Goal: Task Accomplishment & Management: Manage account settings

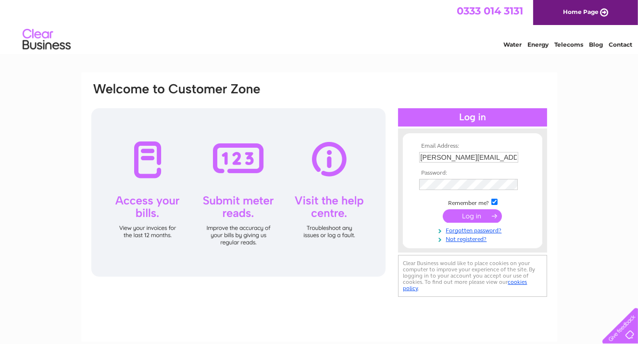
click at [489, 213] on input "submit" at bounding box center [472, 215] width 59 height 13
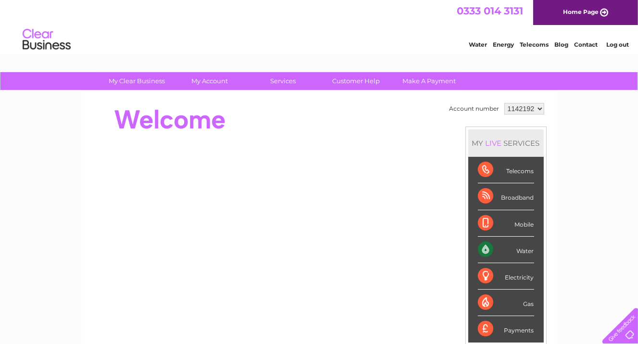
click at [480, 245] on div "Water" at bounding box center [506, 249] width 56 height 26
click at [526, 251] on div "Water" at bounding box center [506, 249] width 56 height 26
click at [520, 247] on div "Water" at bounding box center [506, 249] width 56 height 26
click at [481, 243] on div "Water" at bounding box center [506, 249] width 56 height 26
click at [523, 252] on div "Water" at bounding box center [506, 249] width 56 height 26
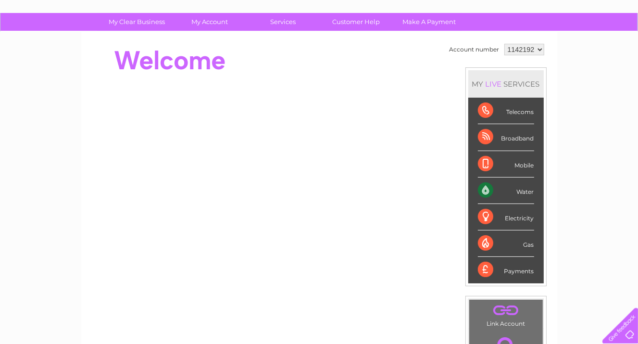
scroll to position [101, 0]
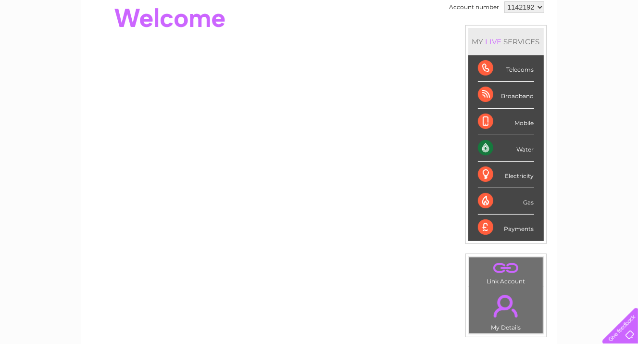
click at [482, 146] on div "Water" at bounding box center [506, 148] width 56 height 26
click at [515, 146] on div "Water" at bounding box center [506, 148] width 56 height 26
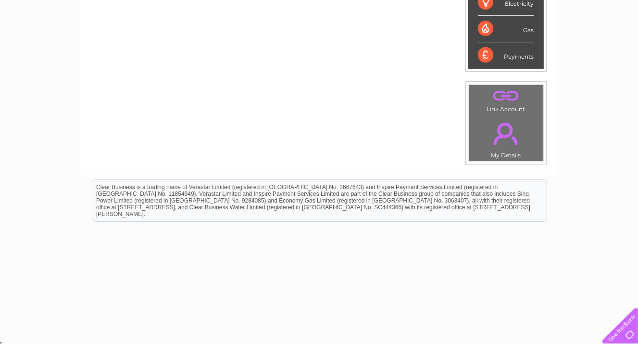
scroll to position [71, 0]
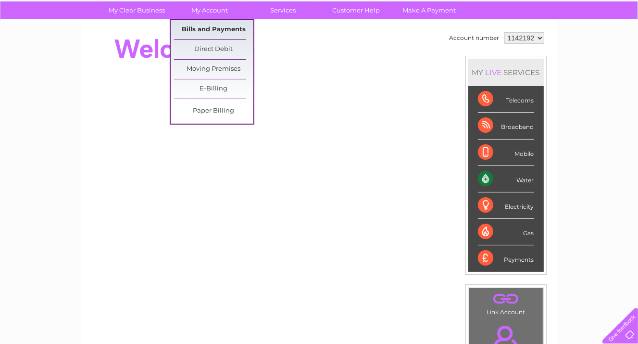
click at [211, 28] on link "Bills and Payments" at bounding box center [213, 29] width 79 height 19
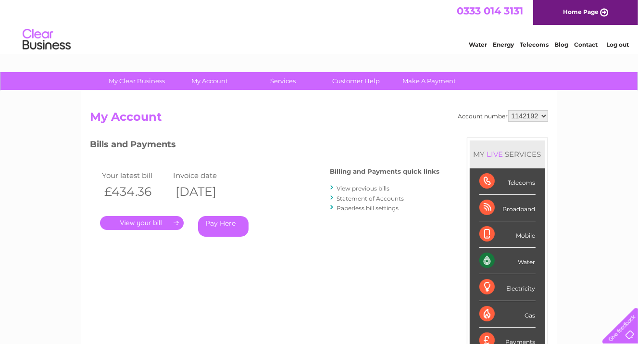
click at [159, 220] on link "." at bounding box center [142, 223] width 84 height 14
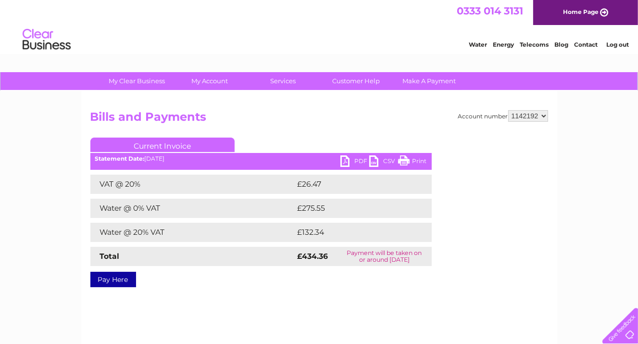
click at [345, 159] on link "PDF" at bounding box center [354, 162] width 29 height 14
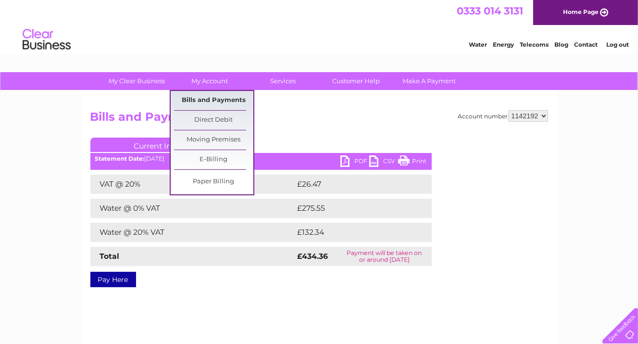
click at [220, 97] on link "Bills and Payments" at bounding box center [213, 100] width 79 height 19
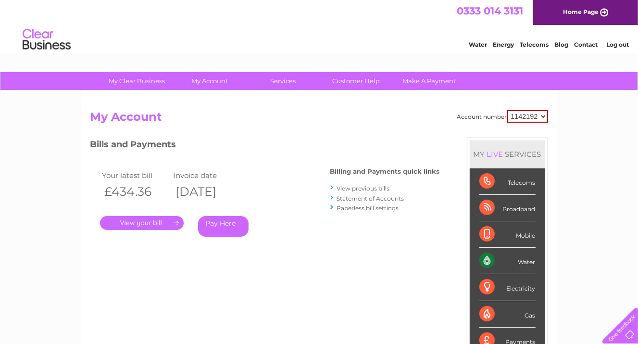
click at [363, 187] on link "View previous bills" at bounding box center [363, 188] width 53 height 7
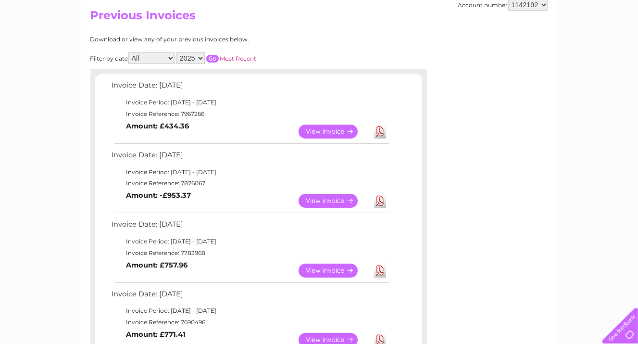
scroll to position [254, 0]
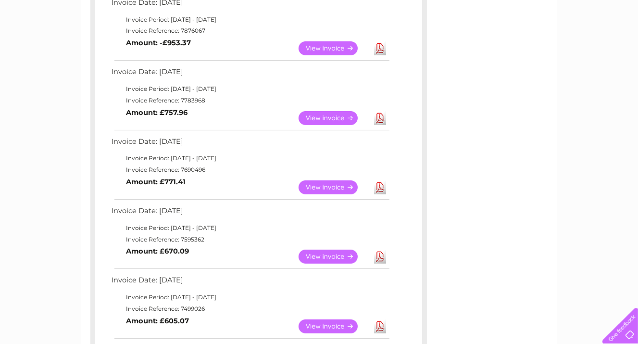
click at [335, 185] on link "View" at bounding box center [333, 187] width 71 height 14
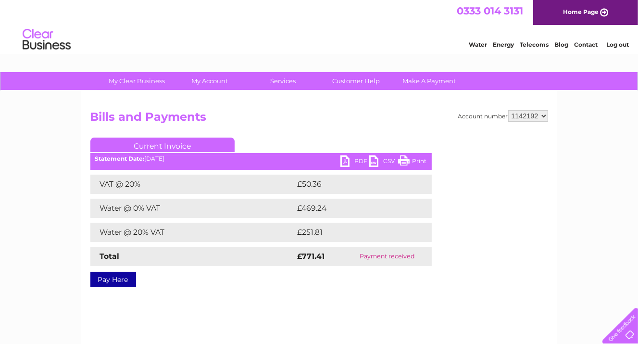
click at [339, 162] on div "PDF CSV Print Statement Date: 02/05/2025" at bounding box center [260, 162] width 341 height 14
click at [349, 160] on link "PDF" at bounding box center [354, 162] width 29 height 14
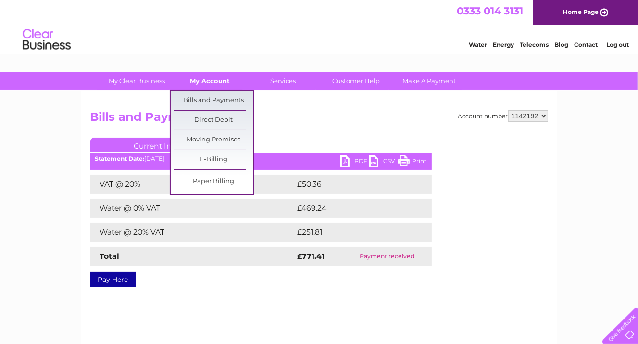
click at [214, 78] on link "My Account" at bounding box center [209, 81] width 79 height 18
click at [219, 101] on link "Bills and Payments" at bounding box center [213, 100] width 79 height 19
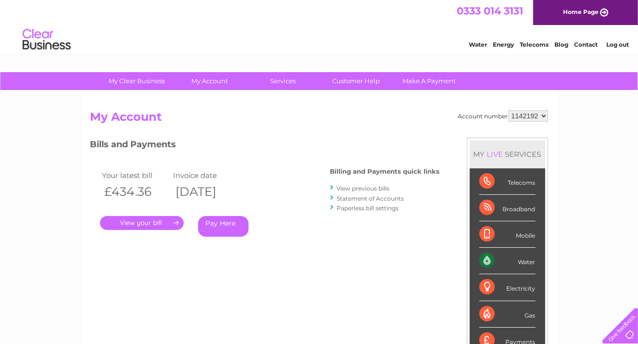
click at [362, 187] on link "View previous bills" at bounding box center [363, 188] width 53 height 7
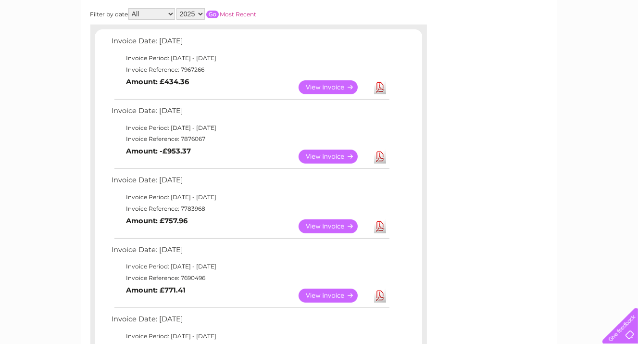
scroll to position [152, 0]
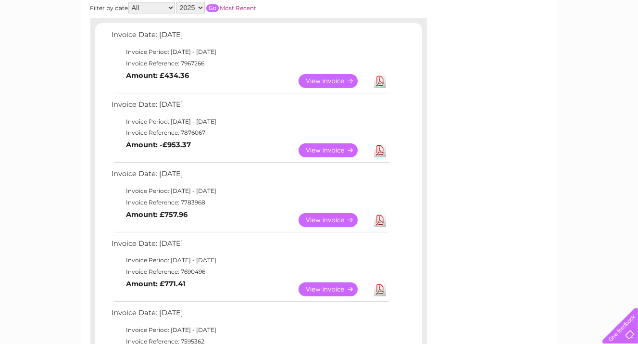
click at [328, 217] on link "View" at bounding box center [333, 220] width 71 height 14
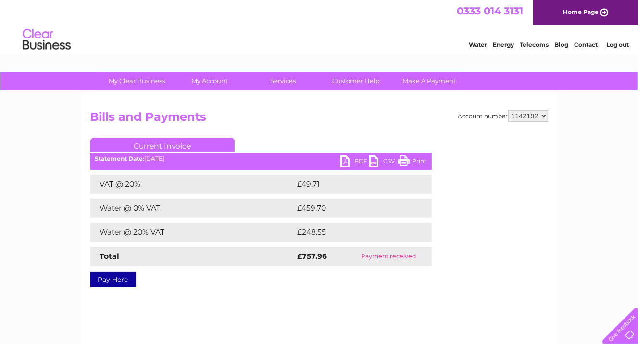
click at [360, 161] on link "PDF" at bounding box center [354, 162] width 29 height 14
